Goal: Task Accomplishment & Management: Use online tool/utility

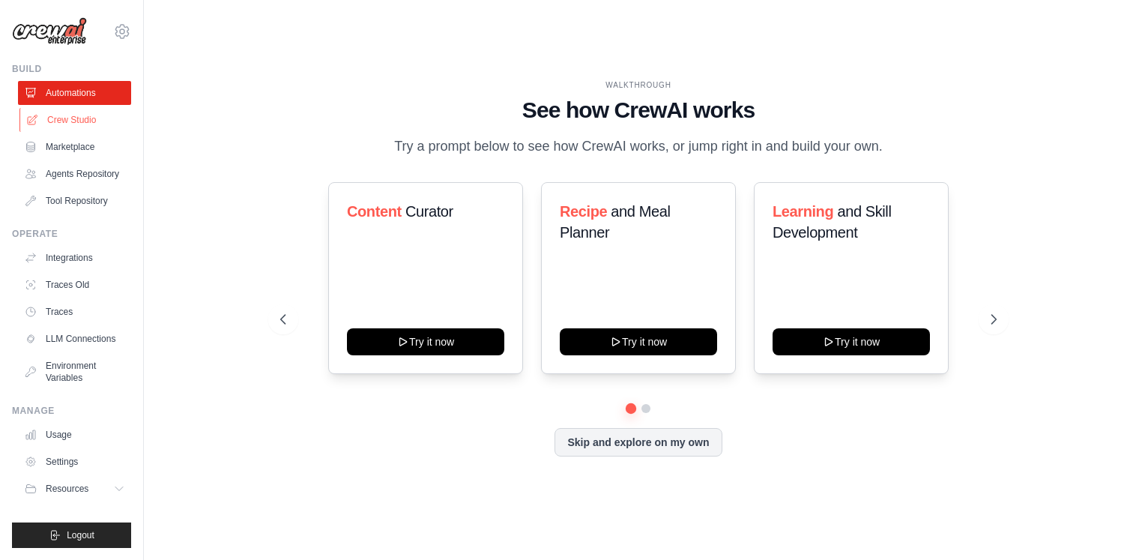
click at [63, 115] on link "Crew Studio" at bounding box center [75, 120] width 113 height 24
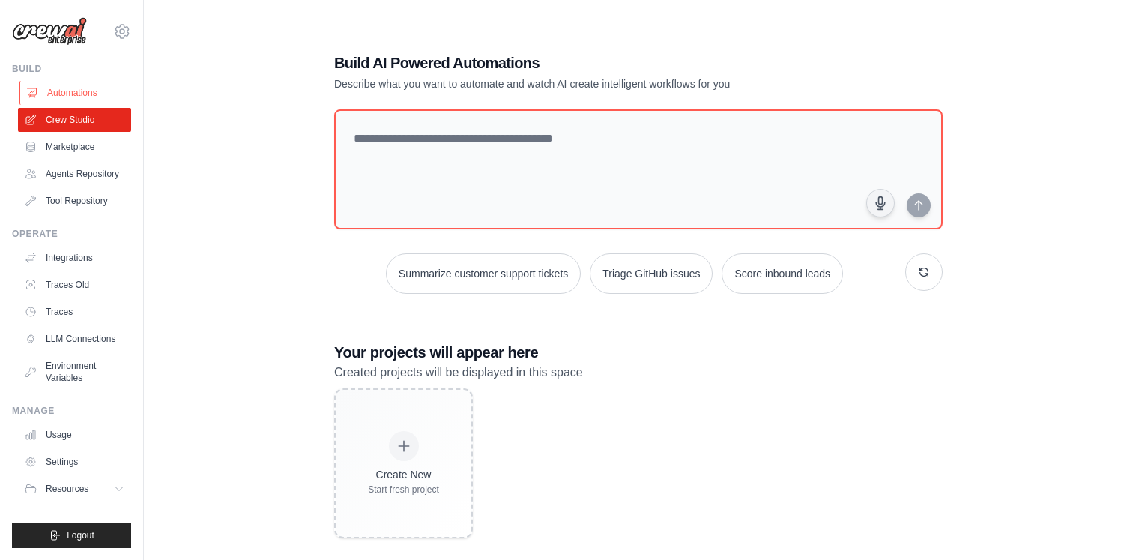
click at [62, 103] on link "Automations" at bounding box center [75, 93] width 113 height 24
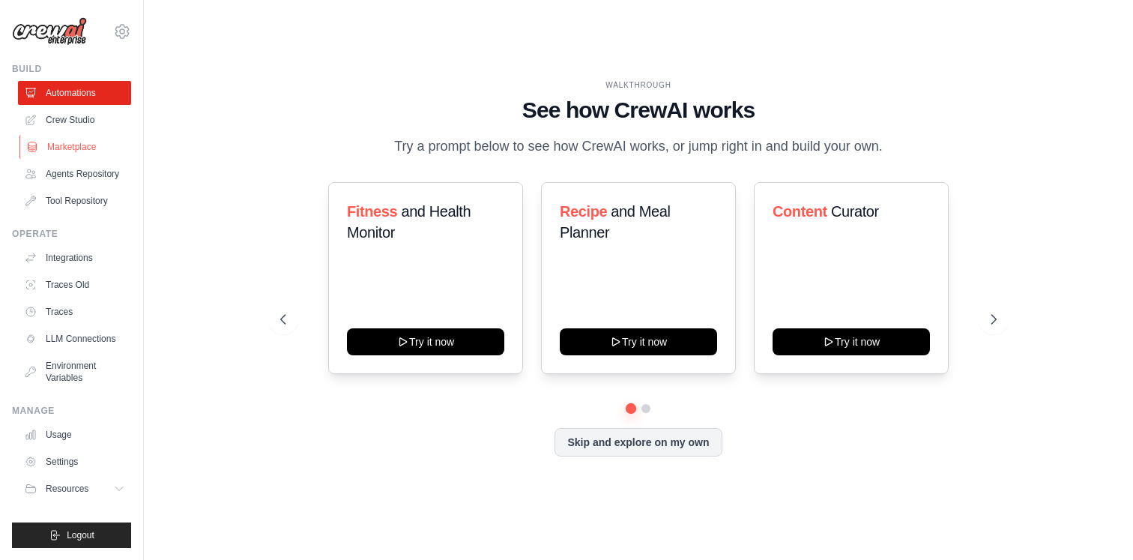
click at [62, 141] on link "Marketplace" at bounding box center [75, 147] width 113 height 24
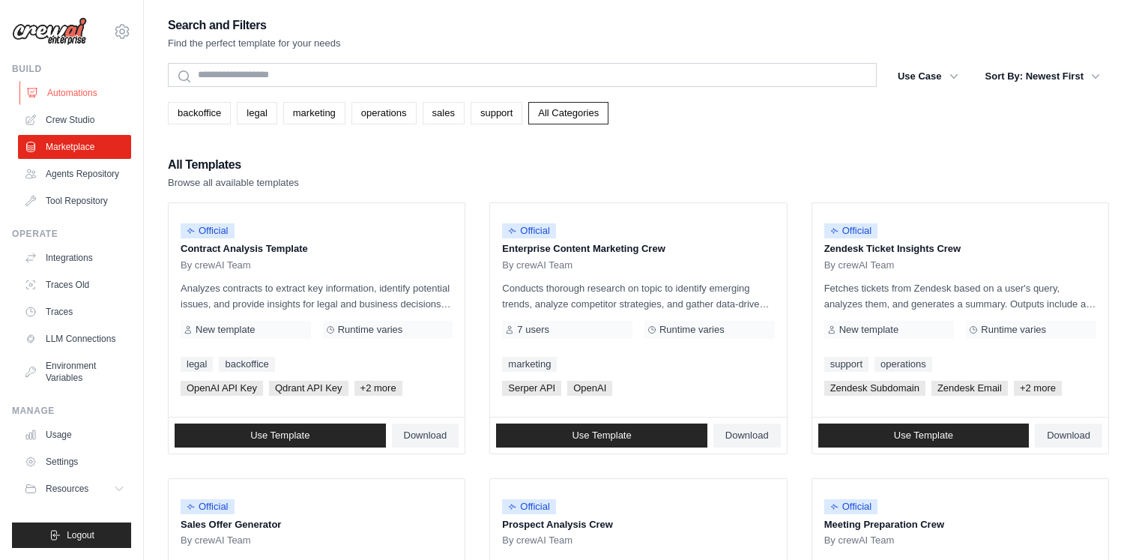
click at [78, 94] on link "Automations" at bounding box center [75, 93] width 113 height 24
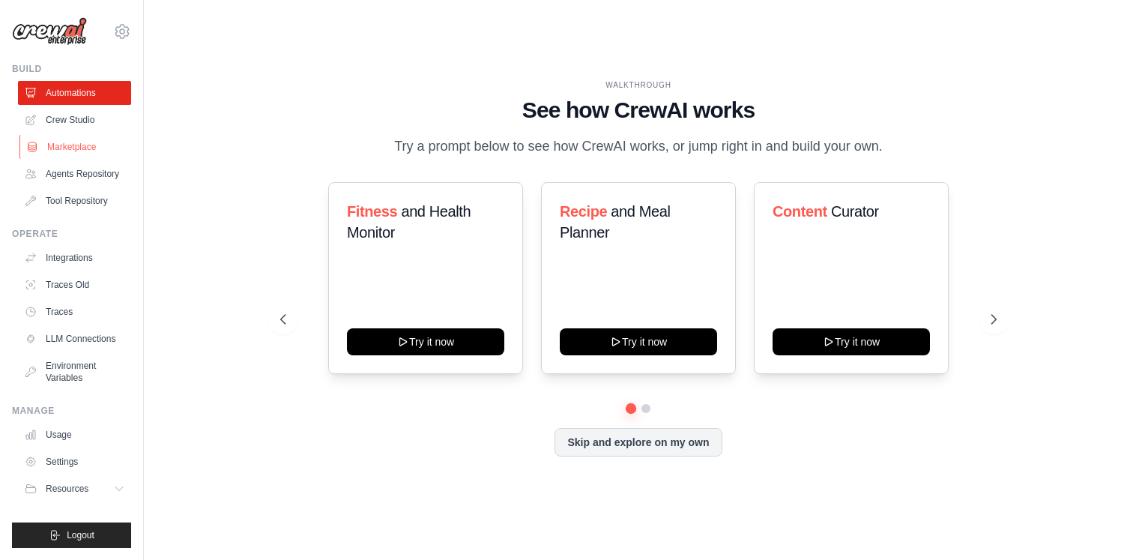
click at [73, 136] on link "Marketplace" at bounding box center [75, 147] width 113 height 24
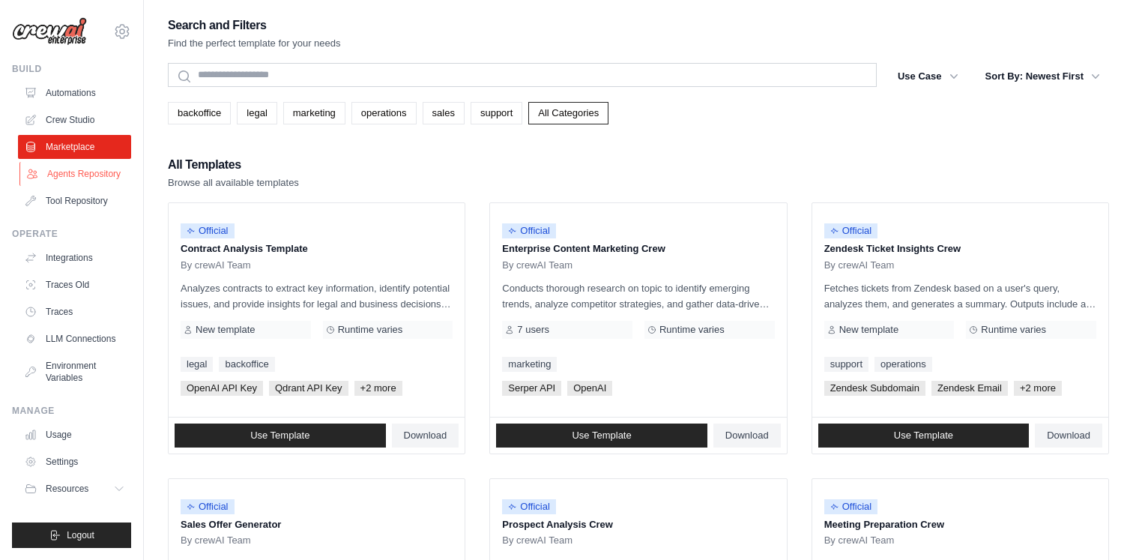
click at [73, 174] on link "Agents Repository" at bounding box center [75, 174] width 113 height 24
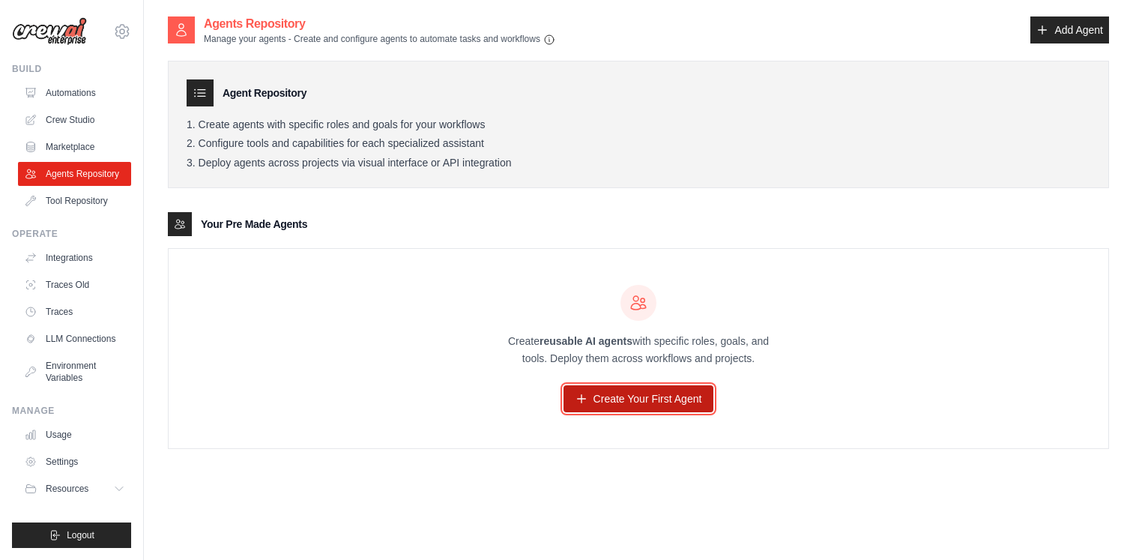
click at [607, 391] on link "Create Your First Agent" at bounding box center [638, 398] width 151 height 27
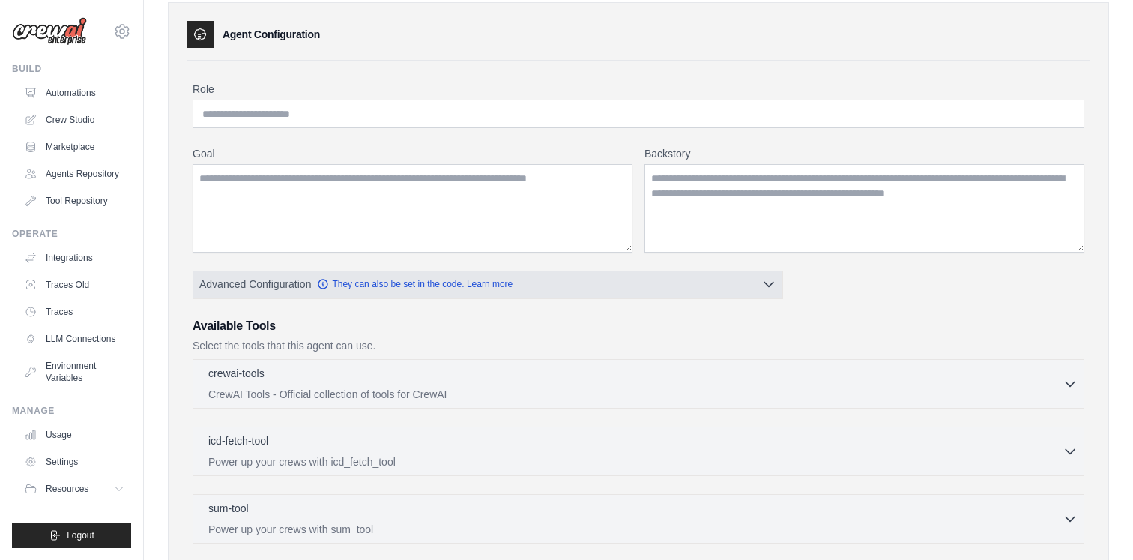
scroll to position [17, 0]
